Goal: Communication & Community: Connect with others

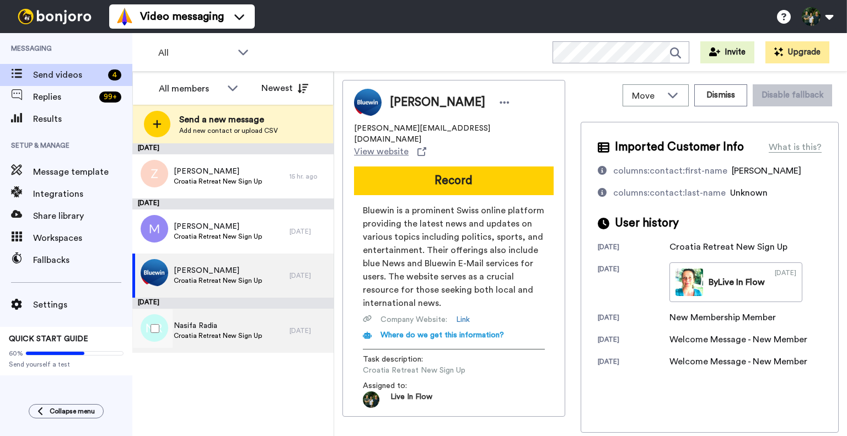
drag, startPoint x: 0, startPoint y: 0, endPoint x: 248, endPoint y: 323, distance: 407.0
click at [248, 323] on span "Nasifa Radia" at bounding box center [218, 325] width 88 height 11
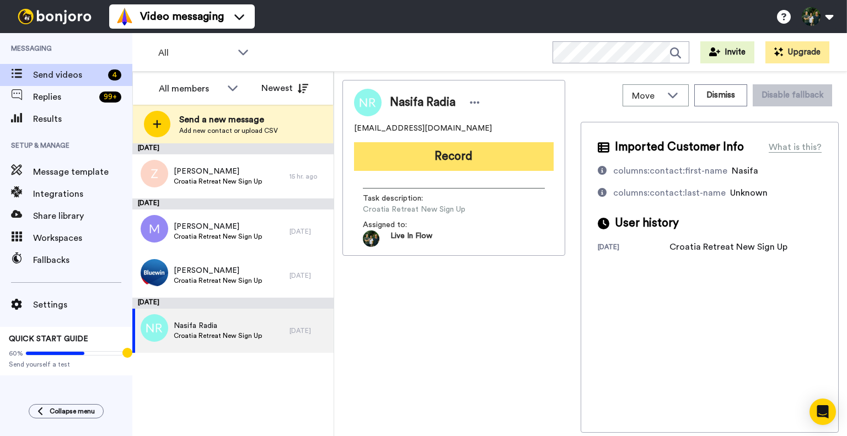
click at [449, 148] on button "Record" at bounding box center [454, 156] width 200 height 29
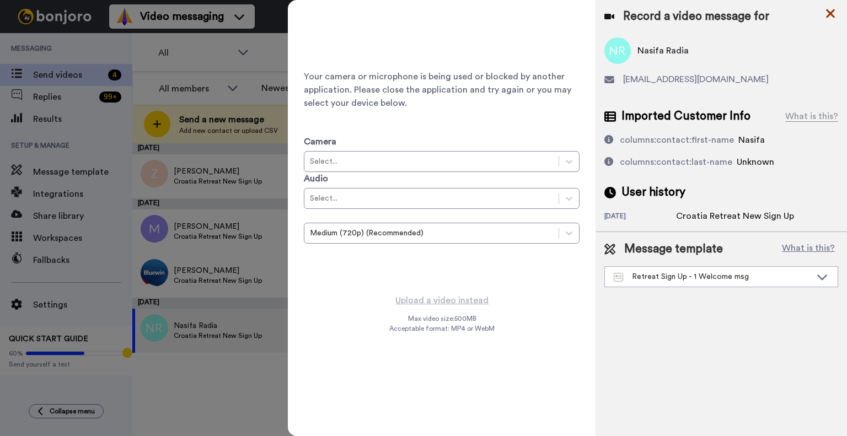
click at [834, 13] on icon at bounding box center [830, 14] width 11 height 14
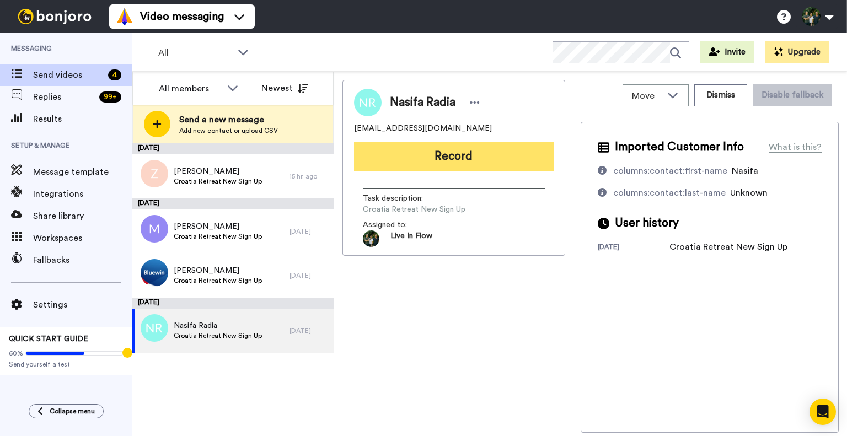
click at [427, 163] on button "Record" at bounding box center [454, 156] width 200 height 29
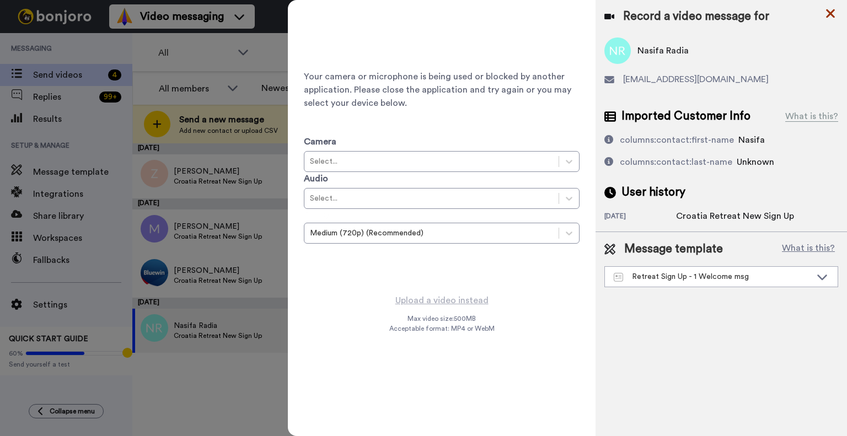
click at [828, 10] on icon at bounding box center [830, 13] width 9 height 9
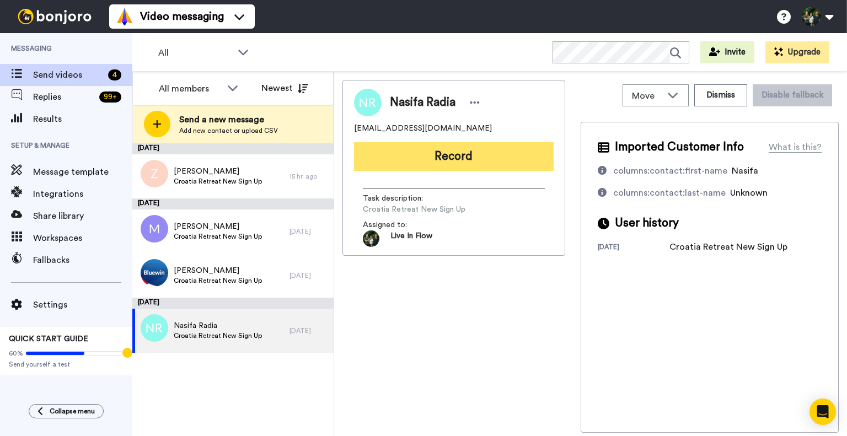
click at [470, 159] on button "Record" at bounding box center [454, 156] width 200 height 29
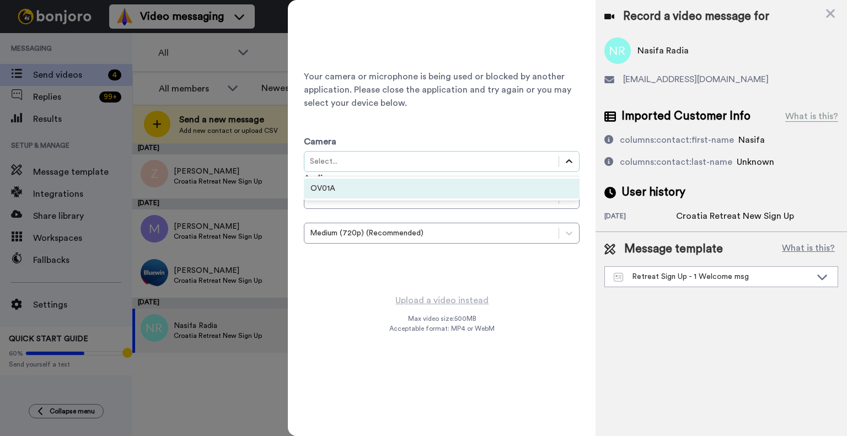
click at [573, 161] on icon at bounding box center [569, 161] width 11 height 11
click at [484, 194] on div "OV01A" at bounding box center [442, 189] width 276 height 20
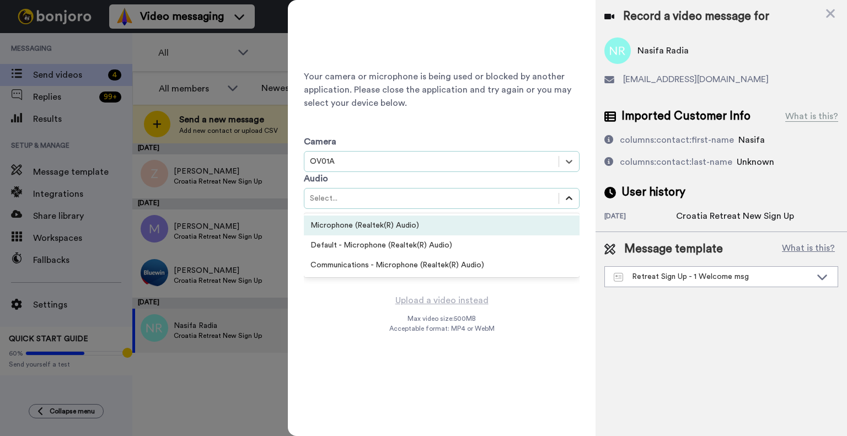
click at [570, 200] on icon at bounding box center [569, 198] width 11 height 11
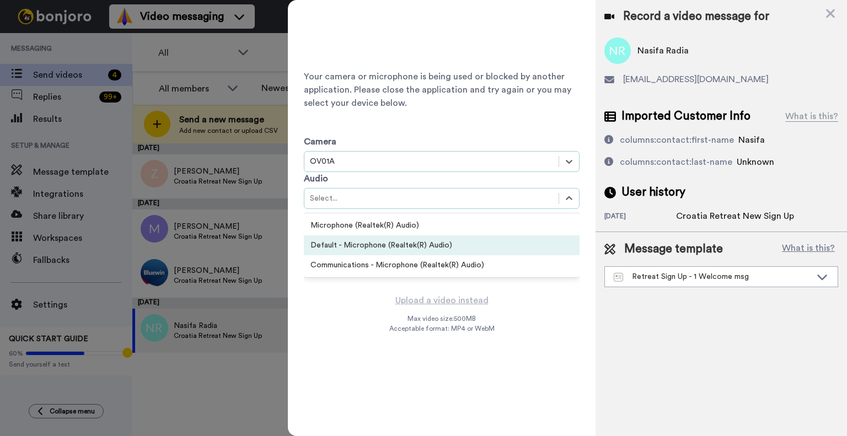
click at [518, 244] on div "Default - Microphone (Realtek(R) Audio)" at bounding box center [442, 245] width 276 height 20
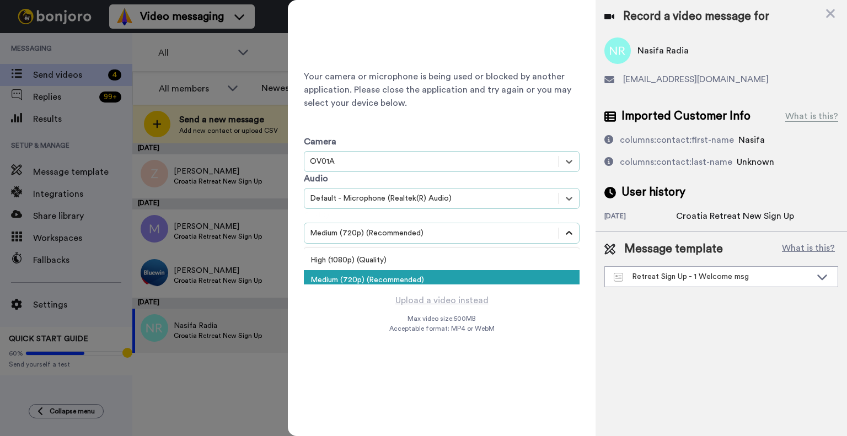
click at [568, 231] on icon at bounding box center [569, 233] width 11 height 11
click at [473, 275] on div "Medium (720p) (Recommended)" at bounding box center [442, 280] width 276 height 20
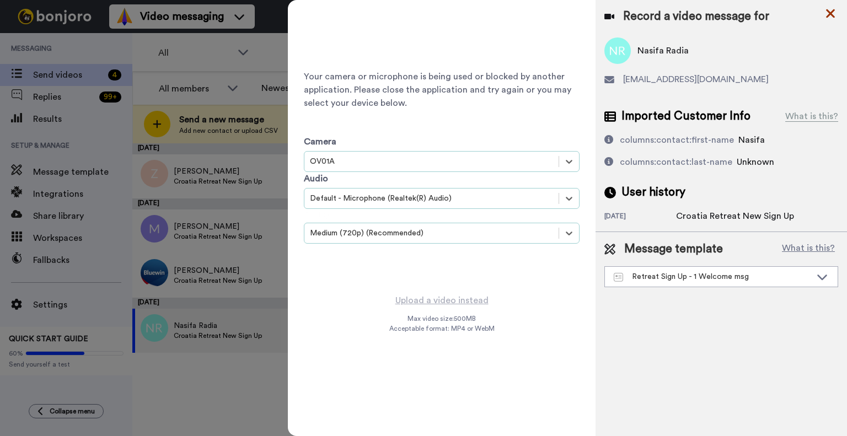
click at [830, 16] on icon at bounding box center [830, 14] width 11 height 14
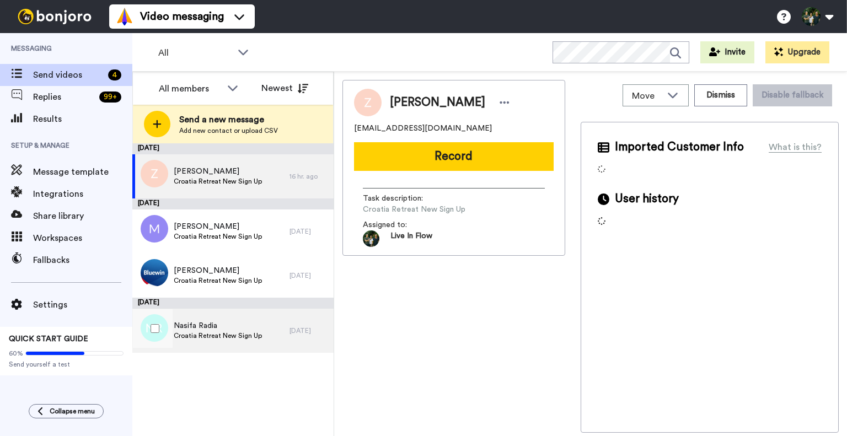
click at [201, 331] on span "Croatia Retreat New Sign Up" at bounding box center [218, 335] width 88 height 9
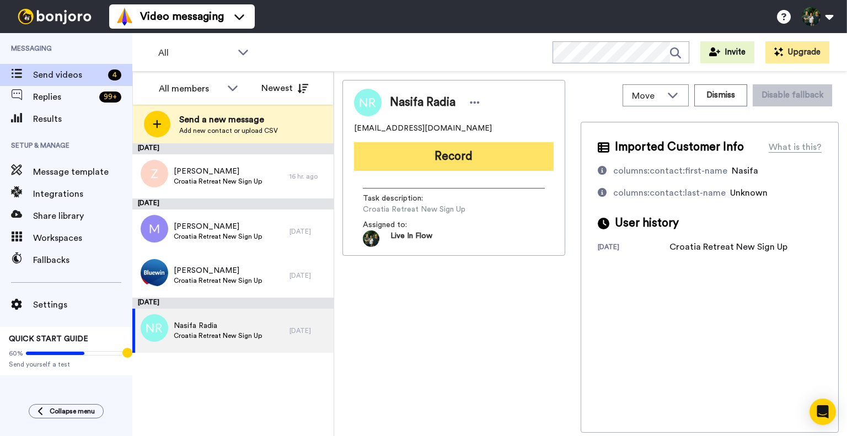
click at [466, 160] on button "Record" at bounding box center [454, 156] width 200 height 29
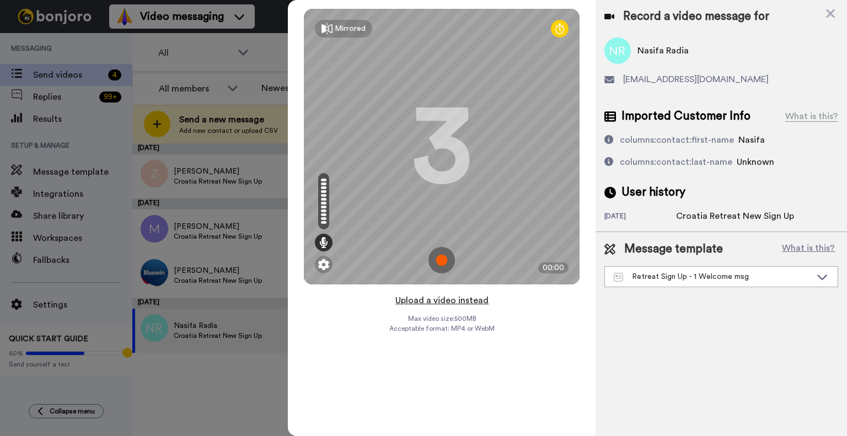
click at [408, 300] on button "Upload a video instead" at bounding box center [442, 300] width 100 height 14
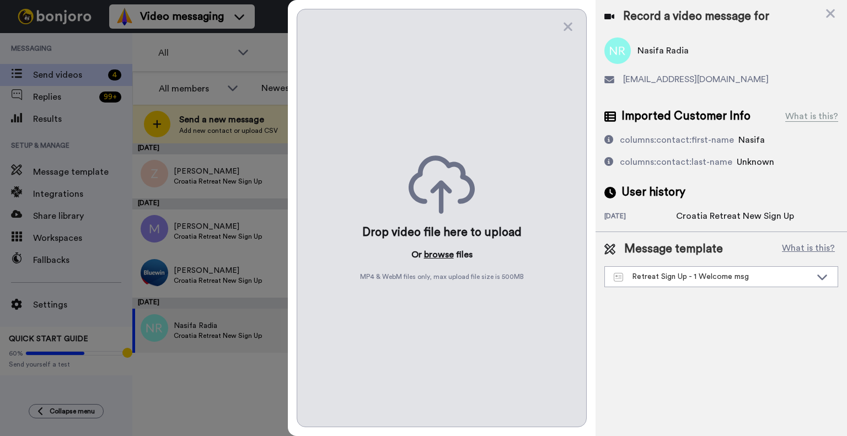
click at [433, 255] on button "browse" at bounding box center [439, 254] width 30 height 13
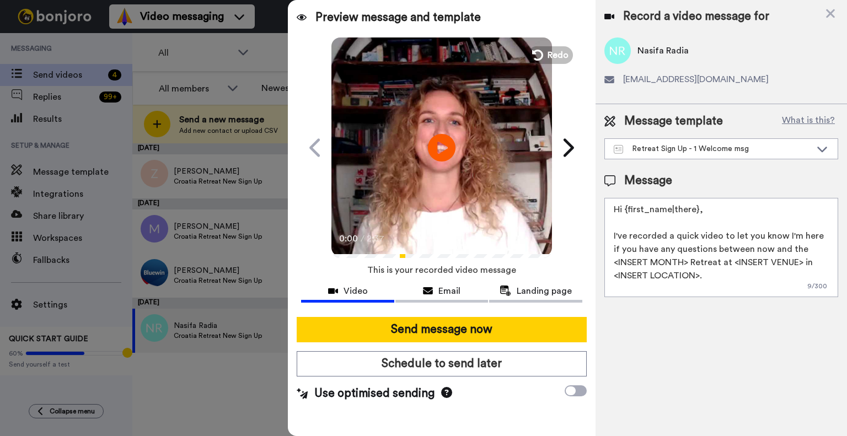
click at [610, 210] on textarea "Hi {first_name|there}, I've recorded a quick video to let you know I'm here if …" at bounding box center [721, 247] width 234 height 99
click at [614, 264] on textarea "Dear Nasifa, I've recorded a quick video to let you know I'm here if you have a…" at bounding box center [721, 247] width 234 height 99
drag, startPoint x: 700, startPoint y: 262, endPoint x: 707, endPoint y: 276, distance: 15.5
click at [707, 276] on textarea "Dear Nasifa, I've recorded a quick video to let you know I'm here if you have a…" at bounding box center [721, 247] width 234 height 99
paste textarea "Le Méridien Lav, Split"
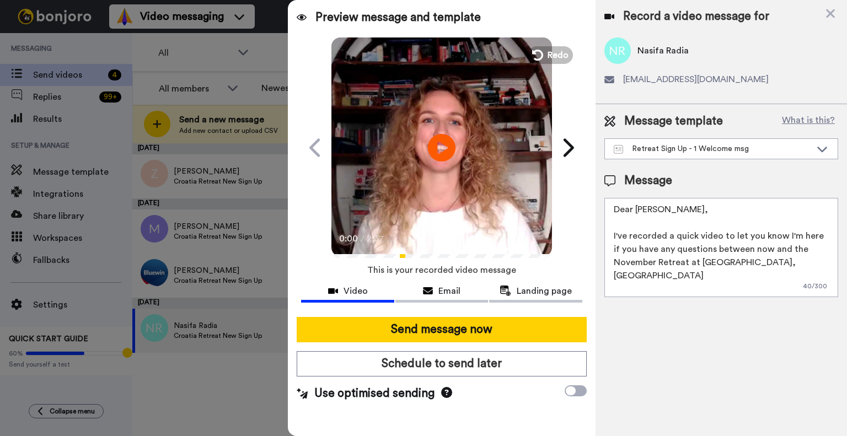
click at [765, 262] on textarea "Dear Nasifa, I've recorded a quick video to let you know I'm here if you have a…" at bounding box center [721, 247] width 234 height 99
click at [798, 265] on textarea "Dear Nasifa, I've recorded a quick video to let you know I'm here if you have a…" at bounding box center [721, 247] width 234 height 99
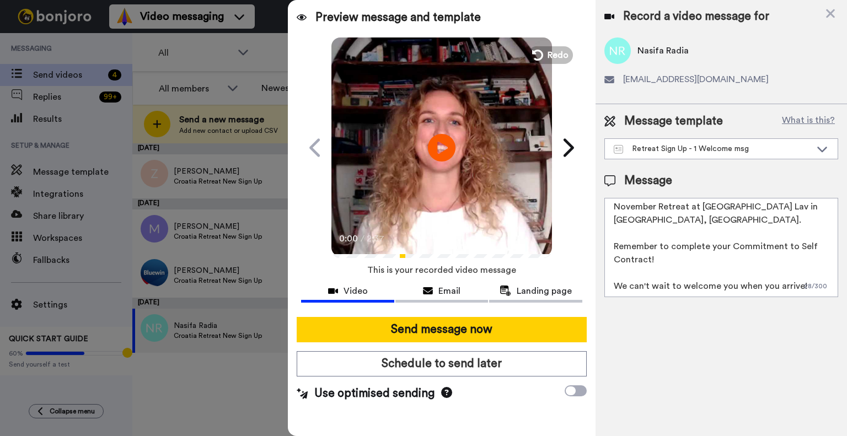
drag, startPoint x: 648, startPoint y: 246, endPoint x: 610, endPoint y: 233, distance: 40.5
click at [610, 233] on textarea "Dear Nasifa, I've recorded a quick video to let you know I'm here if you have a…" at bounding box center [721, 247] width 234 height 99
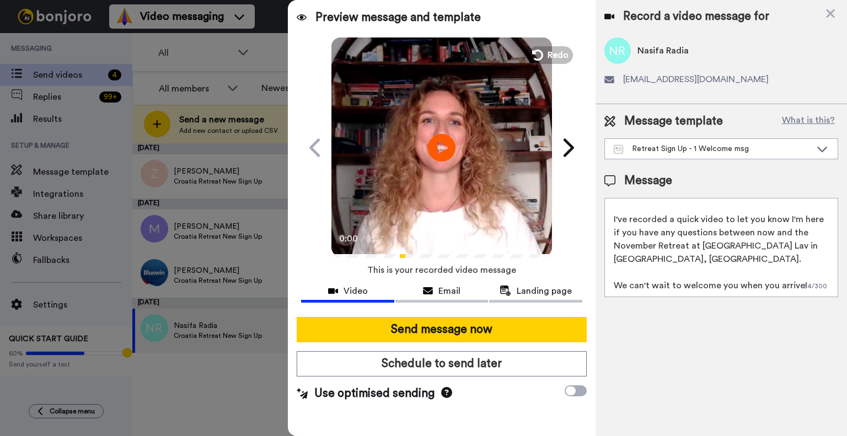
scroll to position [16, 0]
click at [759, 288] on textarea "Dear Nasifa, I've recorded a quick video to let you know I'm here if you have a…" at bounding box center [721, 247] width 234 height 99
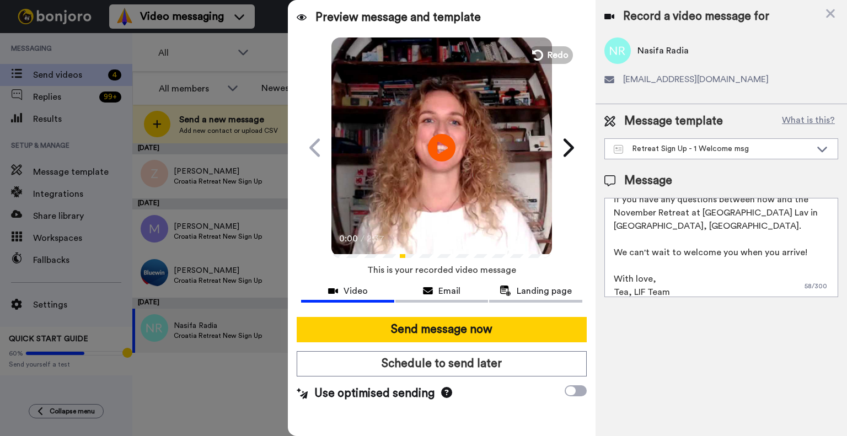
scroll to position [0, 0]
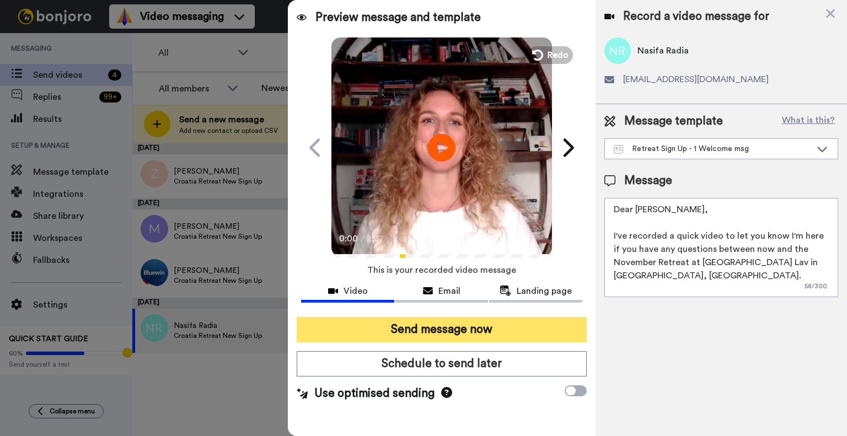
type textarea "Dear Nasifa, I've recorded a quick video to let you know I'm here if you have a…"
click at [494, 333] on button "Send message now" at bounding box center [442, 329] width 290 height 25
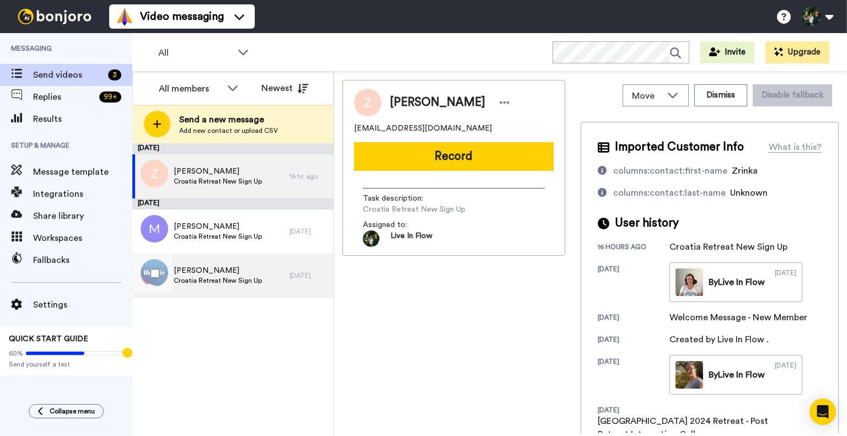
click at [237, 266] on span "[PERSON_NAME]" at bounding box center [218, 270] width 88 height 11
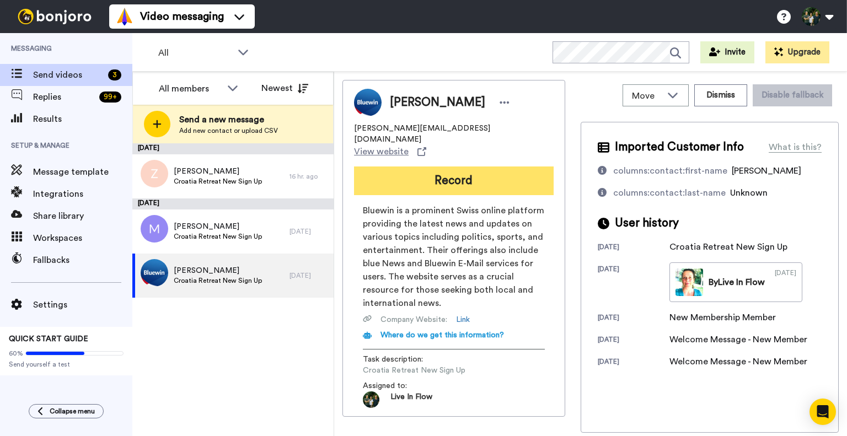
click at [427, 167] on button "Record" at bounding box center [454, 181] width 200 height 29
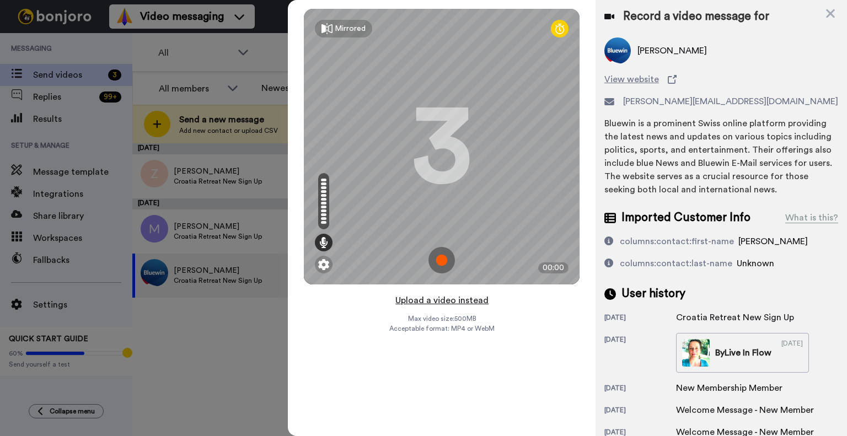
click at [404, 296] on button "Upload a video instead" at bounding box center [442, 300] width 100 height 14
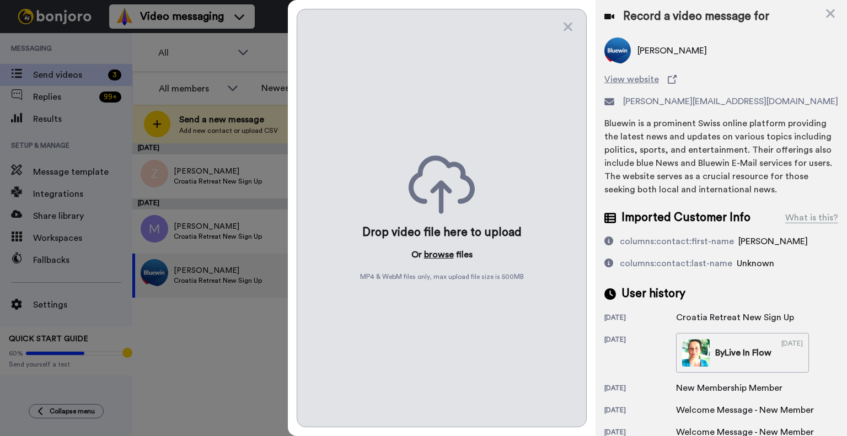
click at [439, 253] on button "browse" at bounding box center [439, 254] width 30 height 13
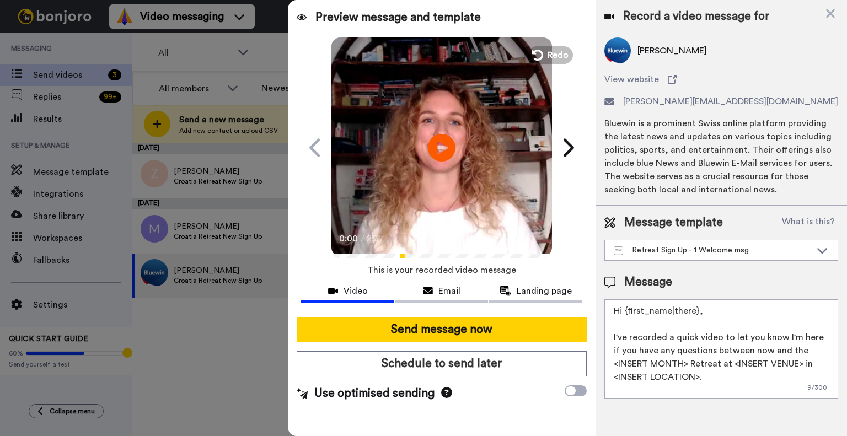
click at [713, 378] on textarea "Hi {first_name|there}, I've recorded a quick video to let you know I'm here if …" at bounding box center [721, 348] width 234 height 99
paste textarea "Dear Nasifa, I've recorded a quick video to let you know I'm here if you have a…"
click at [636, 308] on textarea "Dear Nasifa, I've recorded a quick video to let you know I'm here if you have a…" at bounding box center [721, 348] width 234 height 99
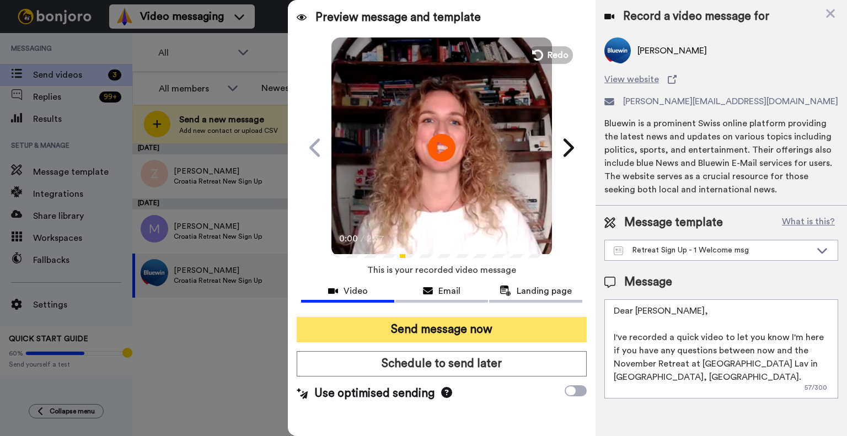
type textarea "Dear Chantal, I've recorded a quick video to let you know I'm here if you have …"
click at [502, 329] on button "Send message now" at bounding box center [442, 329] width 290 height 25
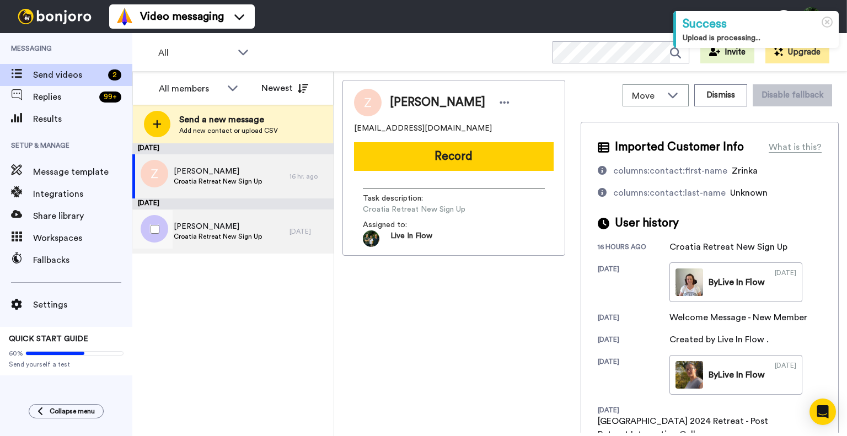
click at [240, 238] on span "Croatia Retreat New Sign Up" at bounding box center [218, 236] width 88 height 9
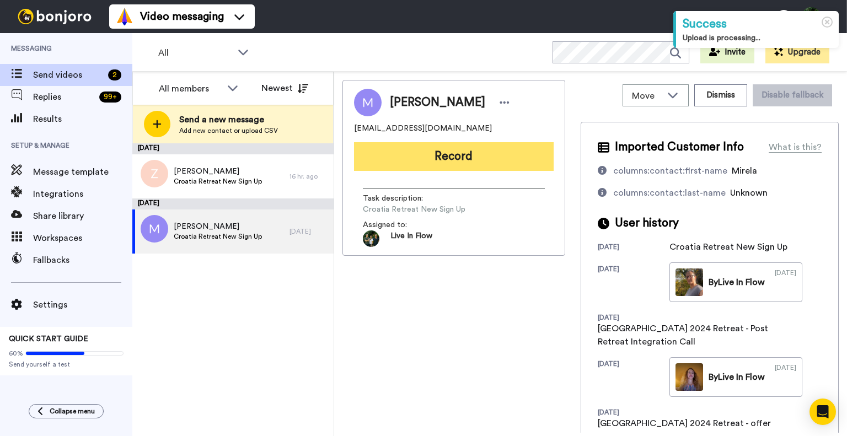
click at [443, 156] on button "Record" at bounding box center [454, 156] width 200 height 29
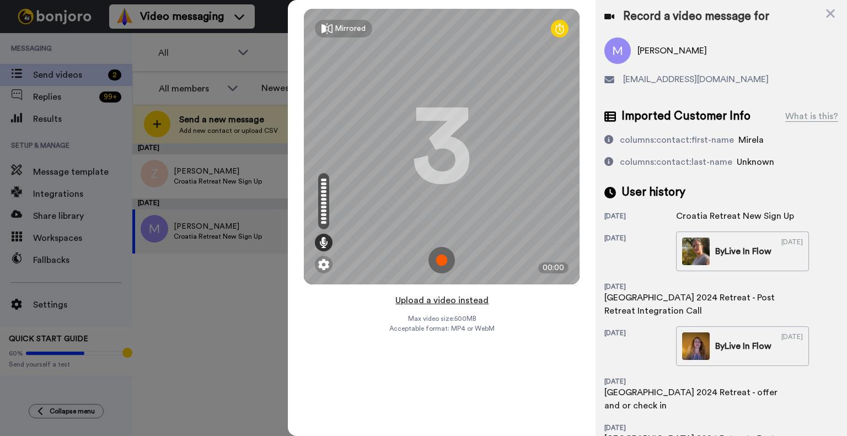
click at [419, 302] on button "Upload a video instead" at bounding box center [442, 300] width 100 height 14
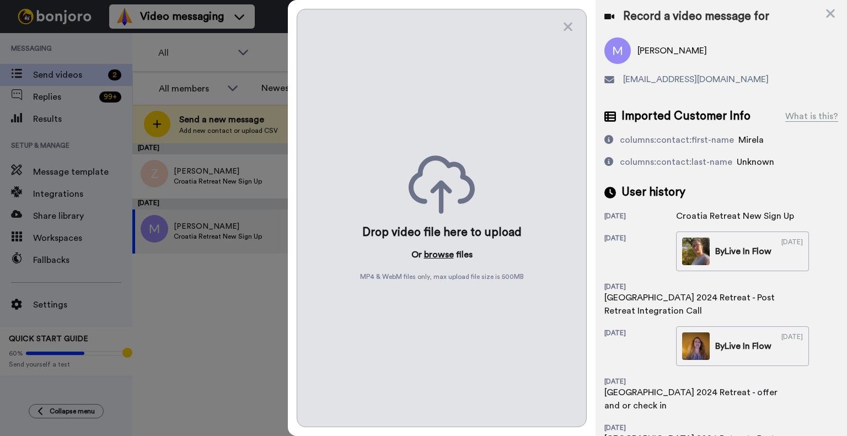
click at [439, 255] on button "browse" at bounding box center [439, 254] width 30 height 13
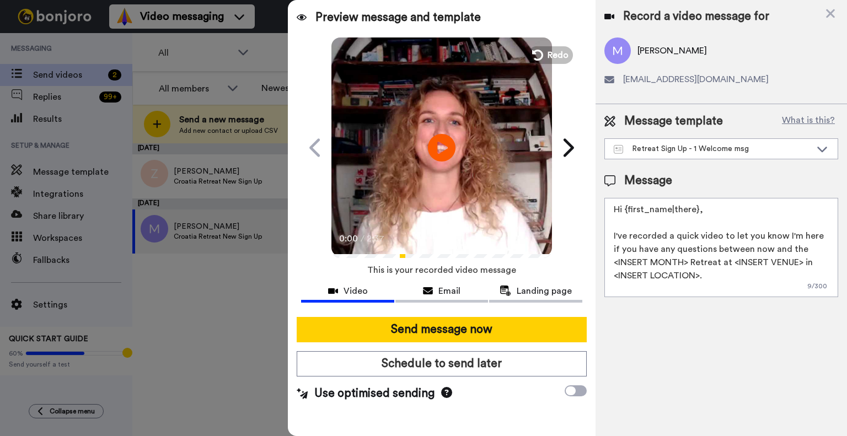
drag, startPoint x: 620, startPoint y: 250, endPoint x: 626, endPoint y: 247, distance: 6.2
click at [620, 250] on textarea "Hi {first_name|there}, I've recorded a quick video to let you know I'm here if …" at bounding box center [721, 247] width 234 height 99
paste textarea "Dear Chantal, I've recorded a quick video to let you know I'm here if you have …"
click at [664, 212] on textarea "Dear Chantal, I've recorded a quick video to let you know I'm here if you have …" at bounding box center [721, 247] width 234 height 99
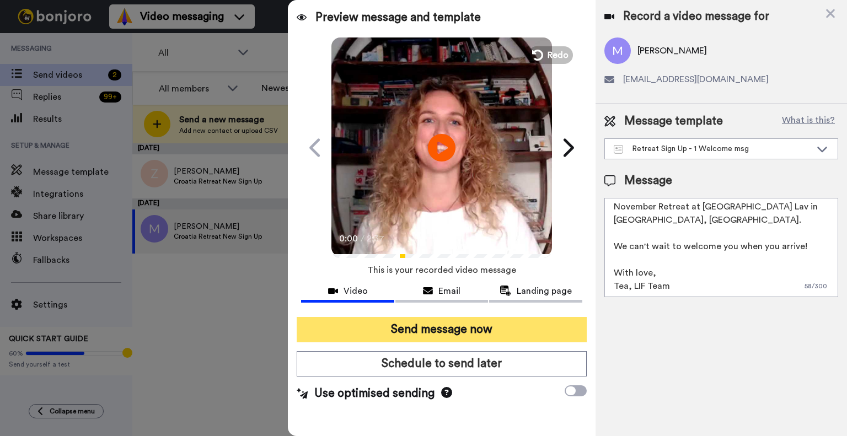
type textarea "Dear Mirela, I've recorded a quick video to let you know I'm here if you have a…"
click at [474, 332] on button "Send message now" at bounding box center [442, 329] width 290 height 25
